Goal: Use online tool/utility: Use online tool/utility

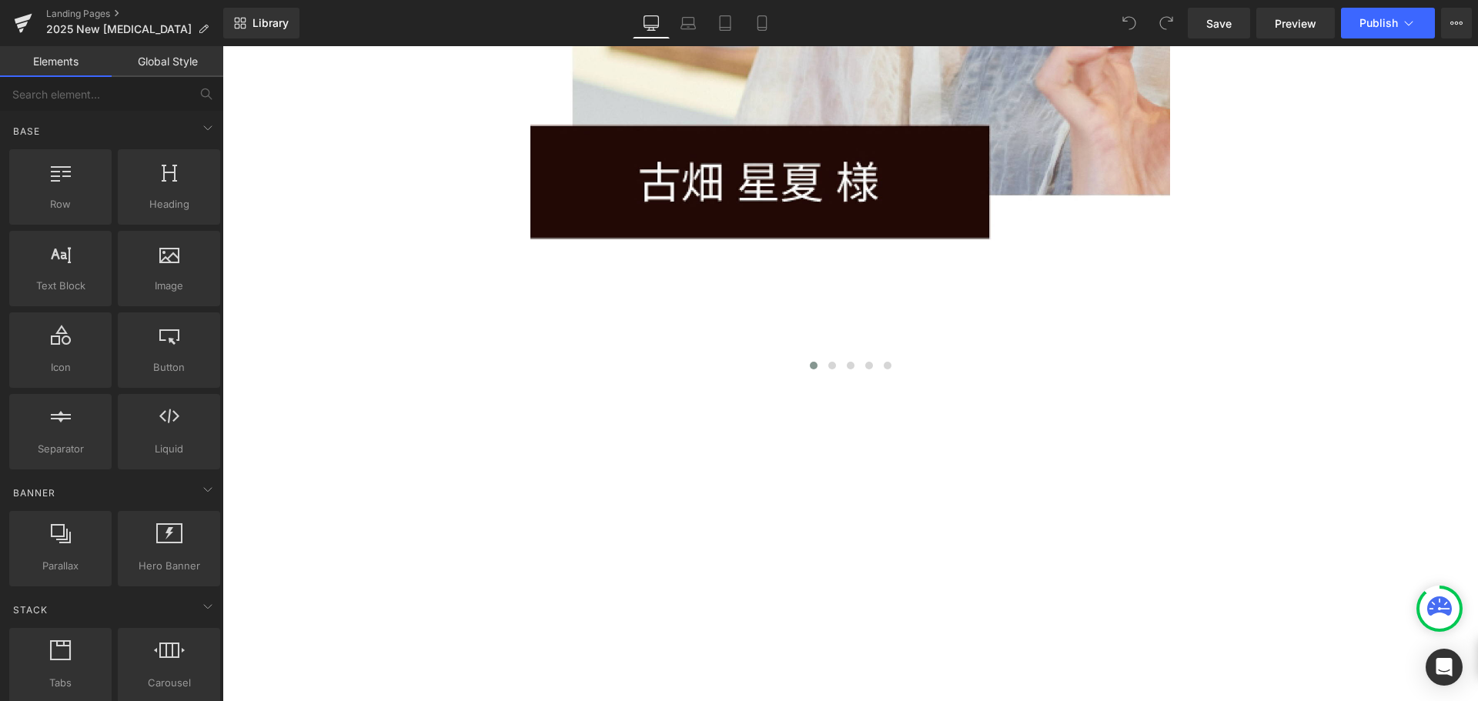
scroll to position [11751, 0]
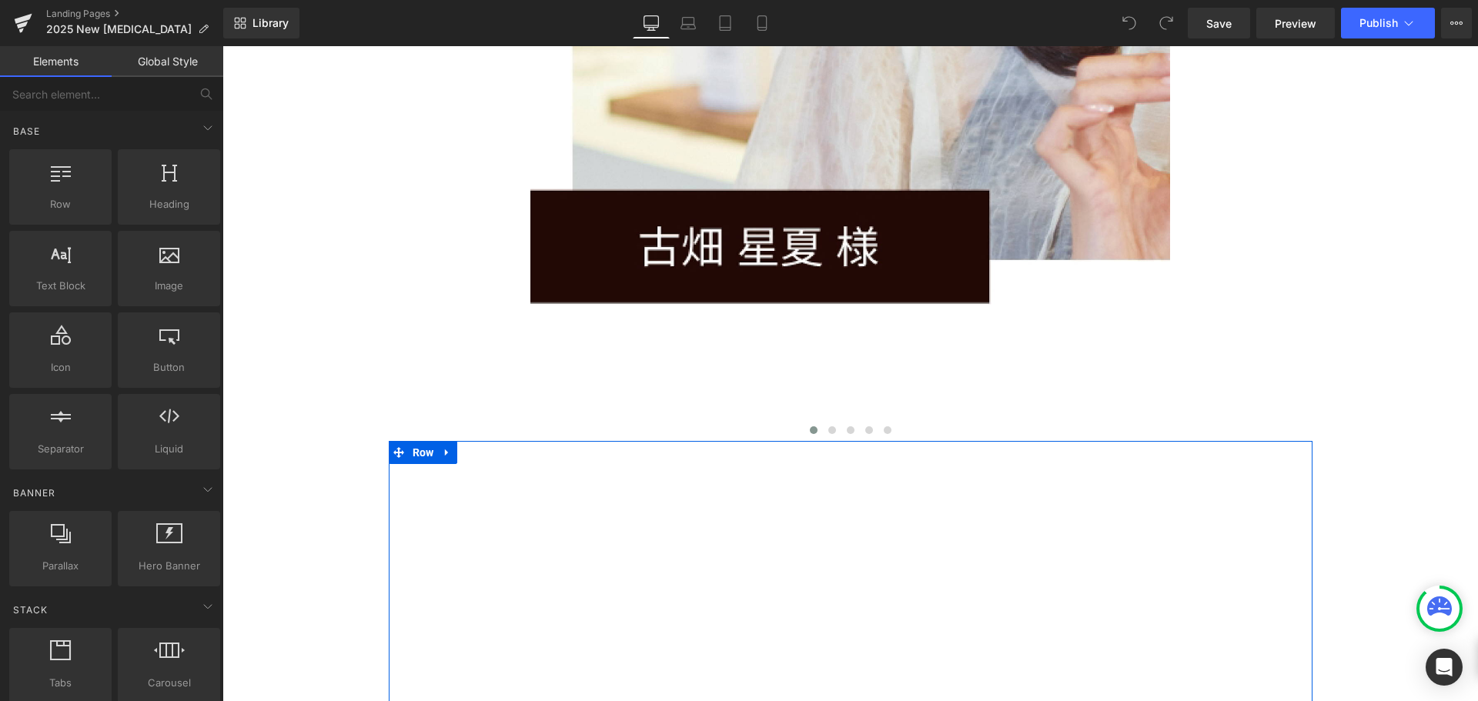
click at [1288, 441] on div "Youtube Row" at bounding box center [851, 709] width 924 height 537
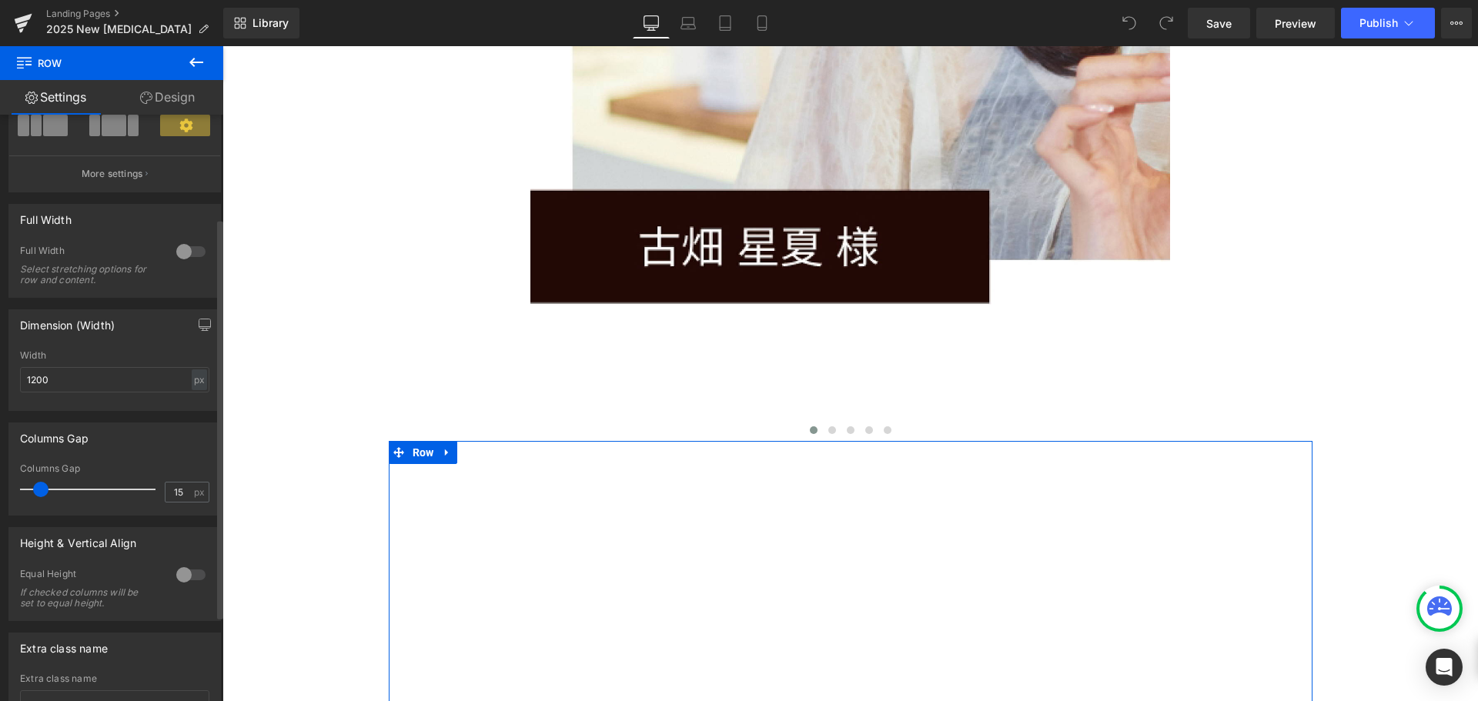
scroll to position [0, 0]
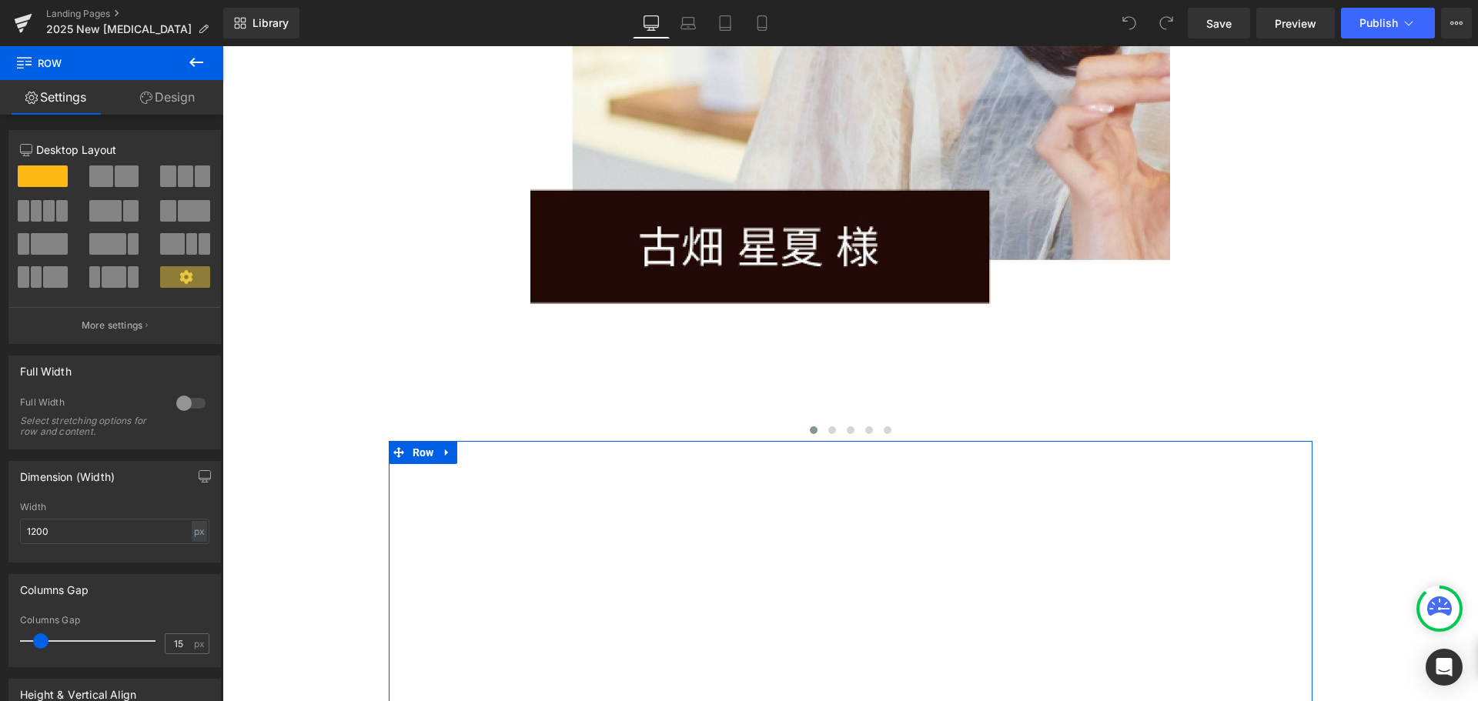
click at [179, 98] on link "Design" at bounding box center [168, 97] width 112 height 35
click at [541, 441] on div "Youtube Row" at bounding box center [851, 709] width 924 height 537
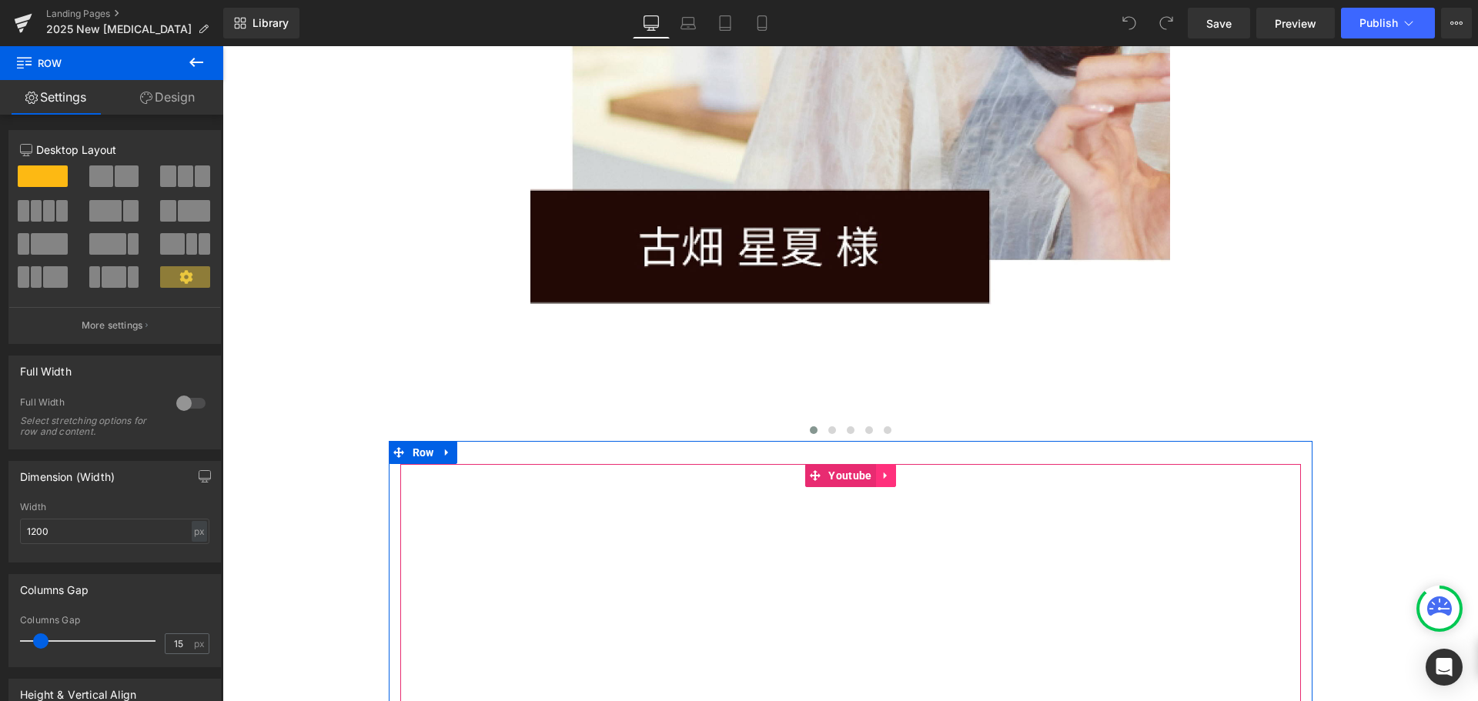
click at [883, 473] on icon at bounding box center [884, 476] width 3 height 7
click at [807, 464] on link "Youtube" at bounding box center [839, 475] width 71 height 23
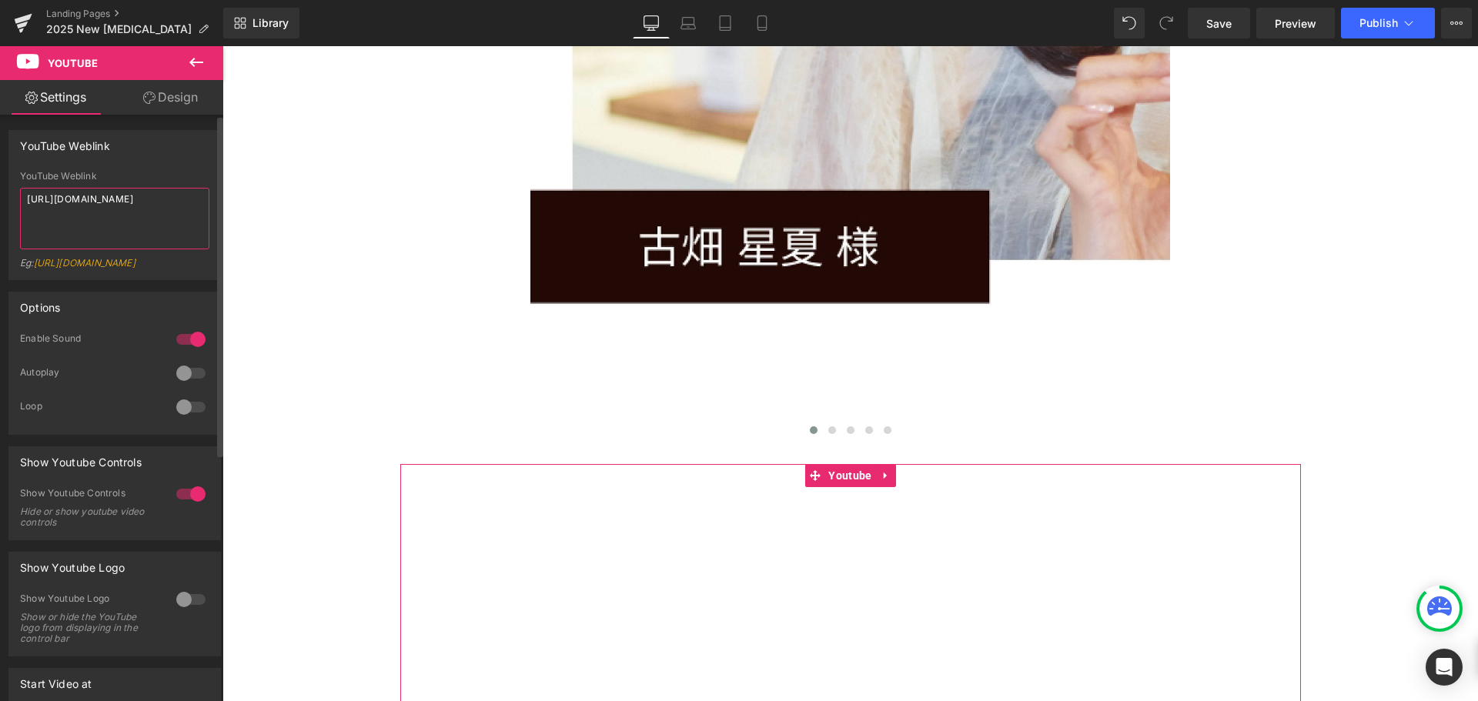
drag, startPoint x: 72, startPoint y: 221, endPoint x: 14, endPoint y: 192, distance: 64.4
click at [16, 193] on div "YouTube Weblink [URL][DOMAIN_NAME] Eg: [URL][DOMAIN_NAME]" at bounding box center [114, 225] width 211 height 109
click at [60, 232] on textarea "[URL][DOMAIN_NAME]" at bounding box center [114, 219] width 189 height 62
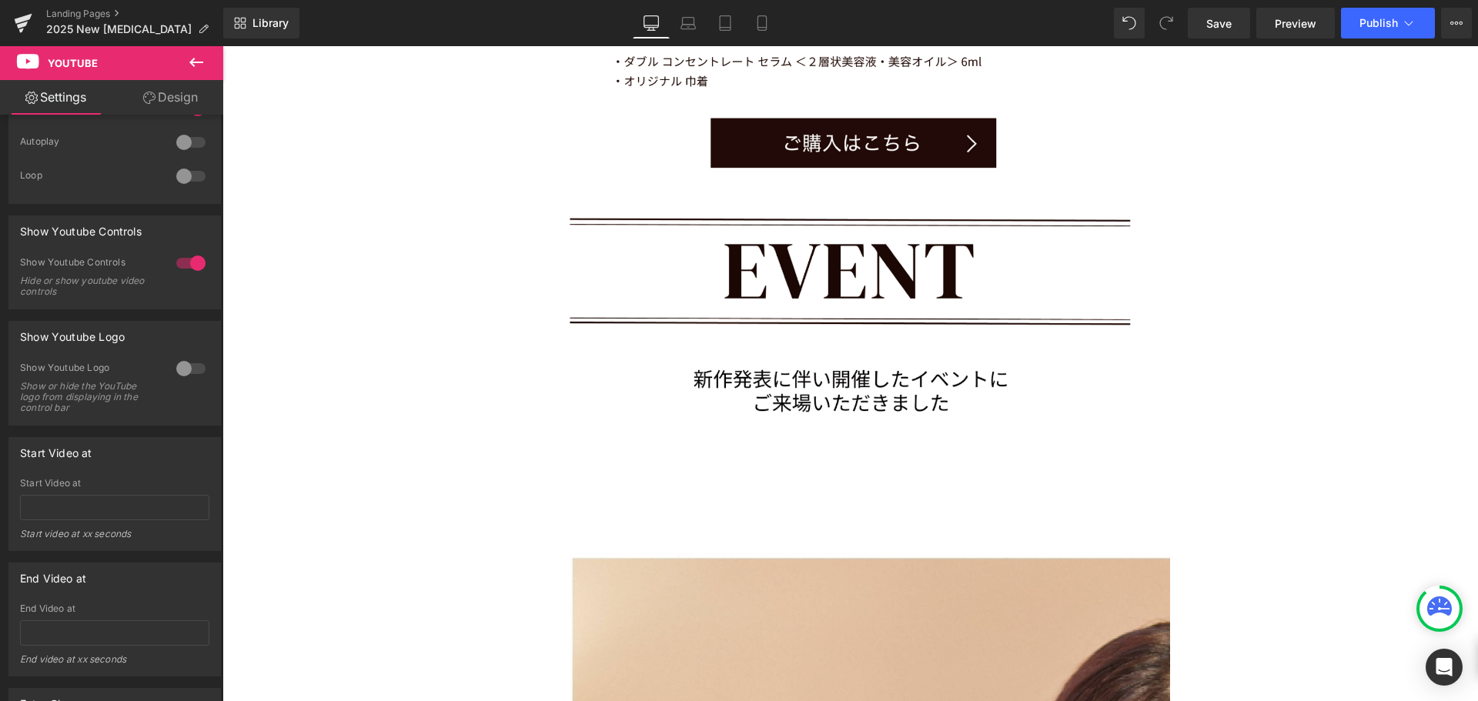
scroll to position [10520, 0]
